Goal: Transaction & Acquisition: Purchase product/service

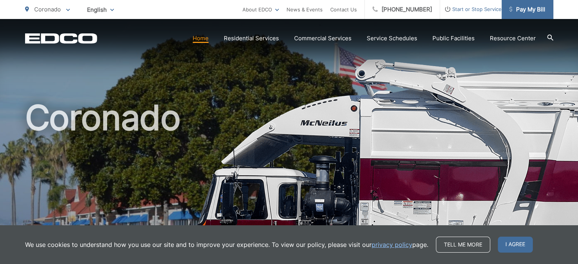
click at [522, 9] on span "Pay My Bill" at bounding box center [527, 9] width 36 height 9
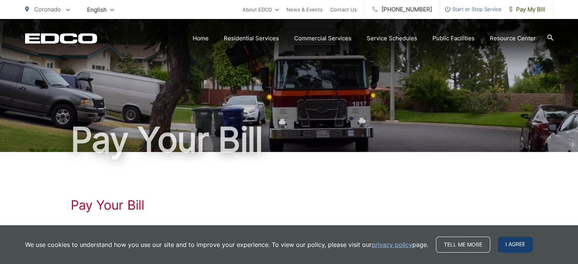
click at [504, 248] on span "I agree" at bounding box center [515, 245] width 35 height 16
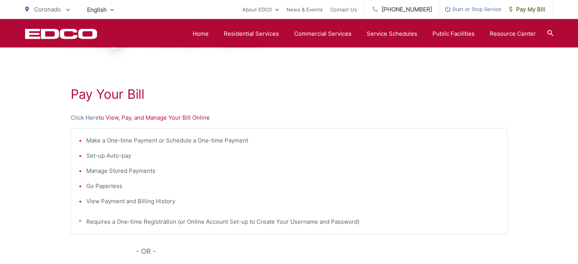
scroll to position [76, 0]
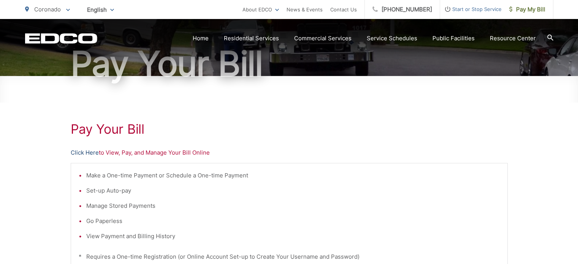
click at [92, 150] on link "Click Here" at bounding box center [85, 152] width 28 height 9
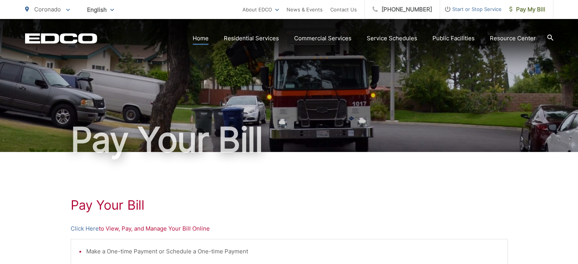
click at [207, 41] on link "Home" at bounding box center [201, 38] width 16 height 9
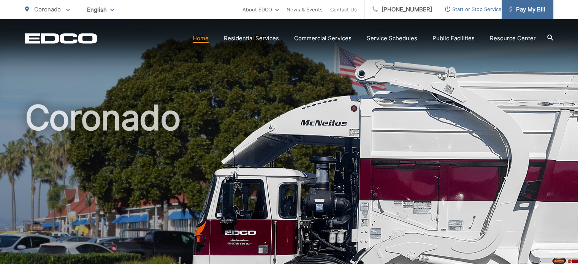
click at [525, 12] on span "Pay My Bill" at bounding box center [527, 9] width 36 height 9
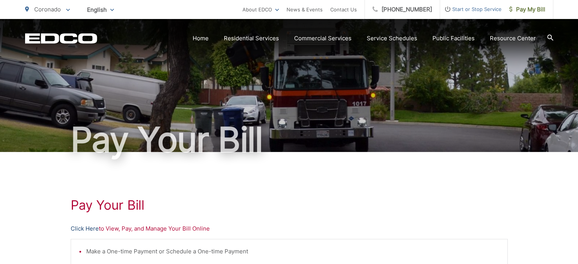
click at [87, 228] on link "Click Here" at bounding box center [85, 228] width 28 height 9
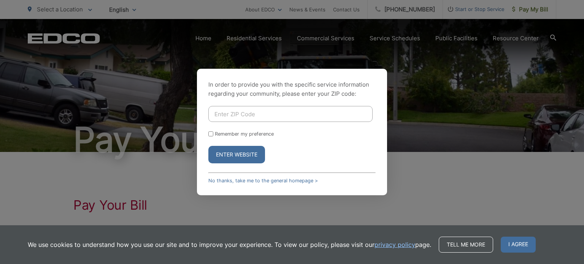
click at [227, 115] on input "Enter ZIP Code" at bounding box center [290, 114] width 164 height 16
type input "92118"
click at [215, 136] on label "Remember my preference" at bounding box center [244, 134] width 59 height 6
click at [213, 136] on input "Remember my preference" at bounding box center [210, 134] width 5 height 5
checkbox input "true"
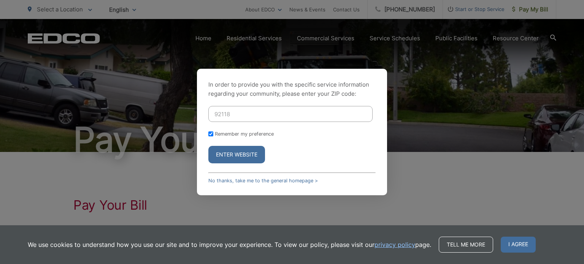
click at [219, 150] on button "Enter Website" at bounding box center [236, 154] width 57 height 17
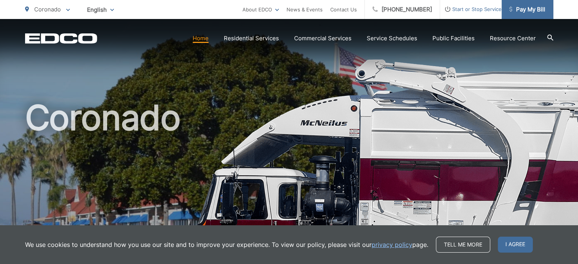
click at [541, 11] on span "Pay My Bill" at bounding box center [527, 9] width 36 height 9
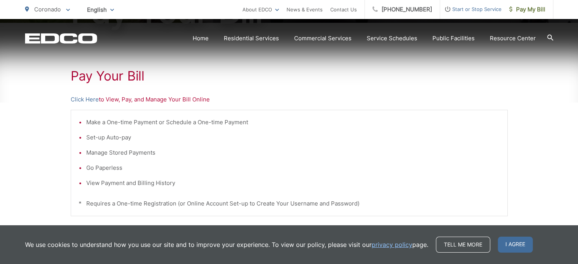
scroll to position [152, 0]
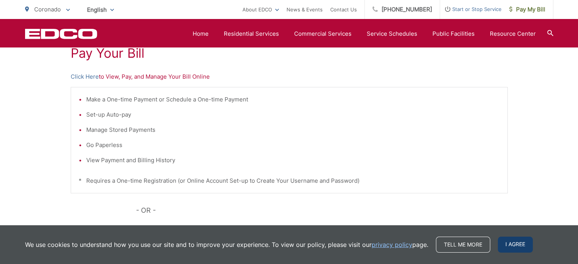
click at [520, 243] on span "I agree" at bounding box center [515, 245] width 35 height 16
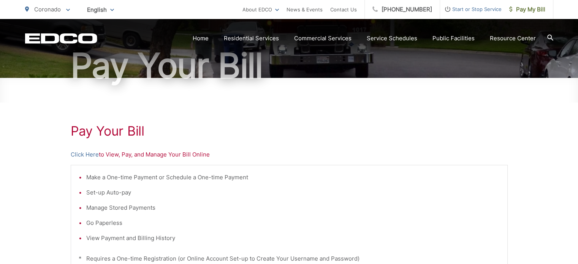
scroll to position [76, 0]
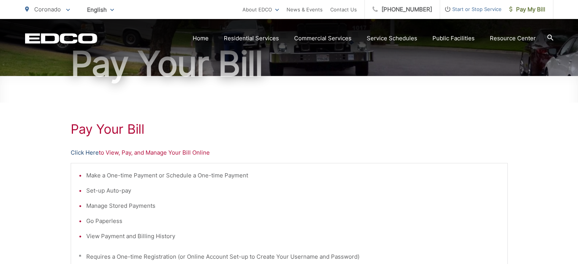
click at [84, 153] on link "Click Here" at bounding box center [85, 152] width 28 height 9
